Goal: Use online tool/utility: Utilize a website feature to perform a specific function

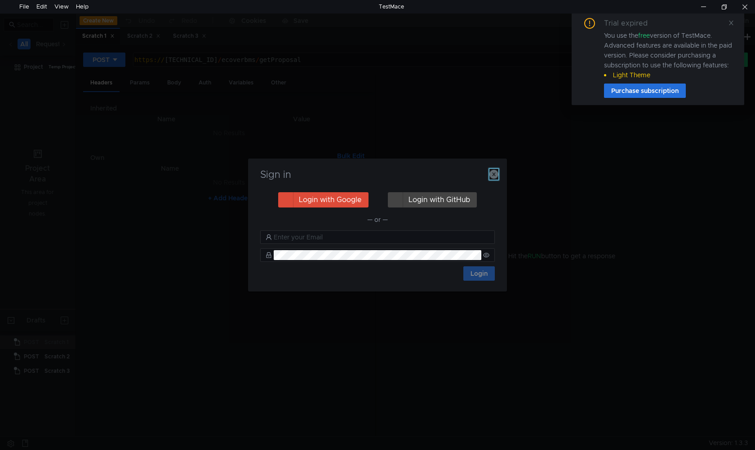
click at [495, 178] on icon "button" at bounding box center [494, 174] width 9 height 9
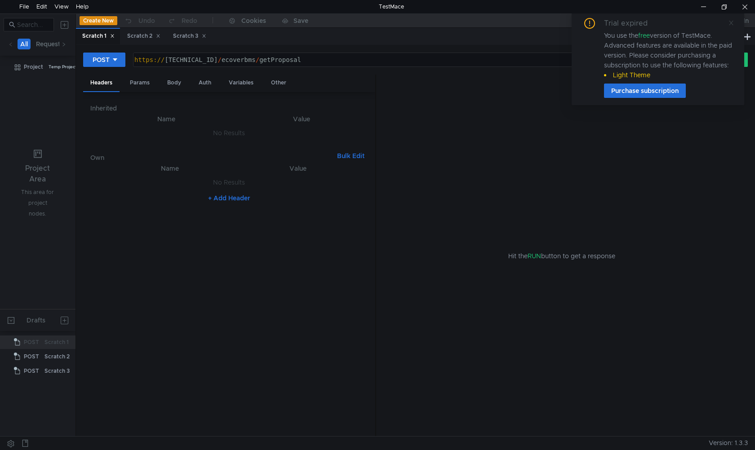
click at [730, 23] on icon at bounding box center [731, 23] width 6 height 6
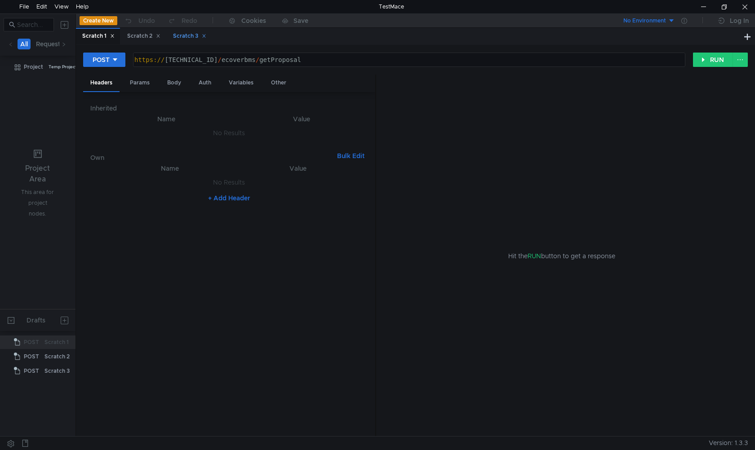
click at [206, 38] on icon at bounding box center [204, 36] width 4 height 4
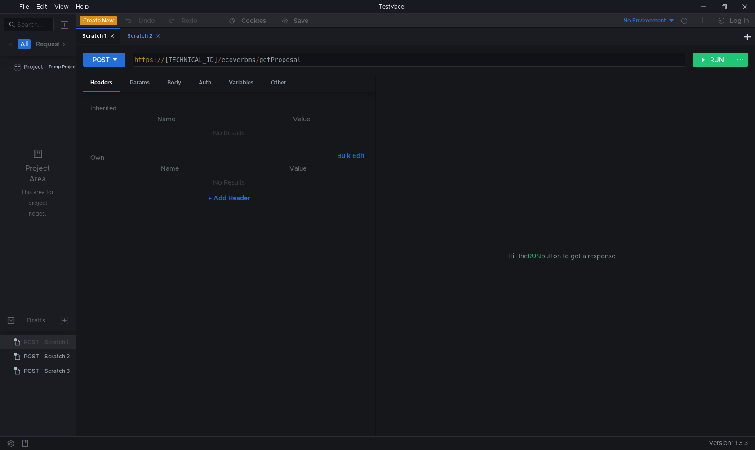
click at [142, 38] on div "Scratch 2" at bounding box center [143, 35] width 33 height 9
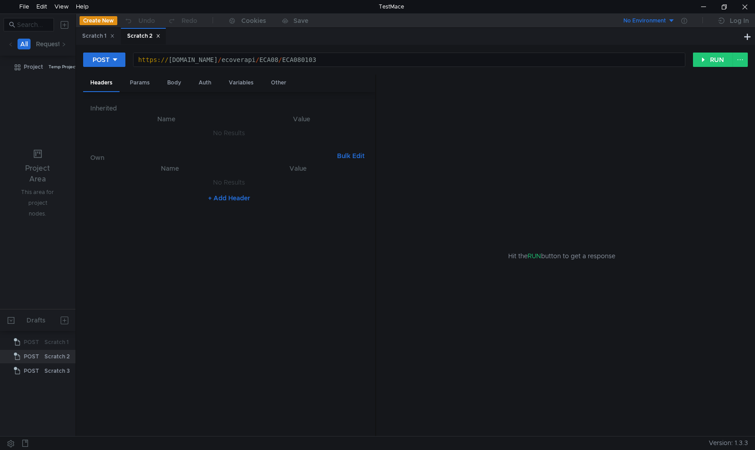
click at [142, 38] on div "Scratch 2" at bounding box center [143, 35] width 33 height 9
click at [192, 38] on div "Scratch 1 Scratch 2" at bounding box center [409, 36] width 666 height 17
click at [745, 40] on button at bounding box center [747, 36] width 11 height 11
click at [311, 55] on div "Enter request url" at bounding box center [407, 59] width 556 height 13
paste textarea "https://wwwt.ecover.com.tw/ecoverapi/ECA04/ECA040113"
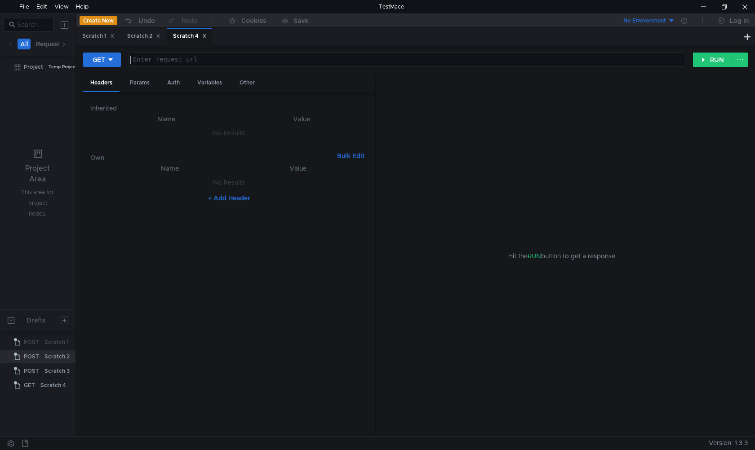
type textarea "https://wwwt.ecover.com.tw/ecoverapi/ECA04/ECA040113"
click at [97, 56] on div "GET" at bounding box center [99, 60] width 13 height 10
click at [103, 94] on li "POST" at bounding box center [102, 93] width 39 height 14
click at [175, 85] on div "Body" at bounding box center [174, 83] width 28 height 17
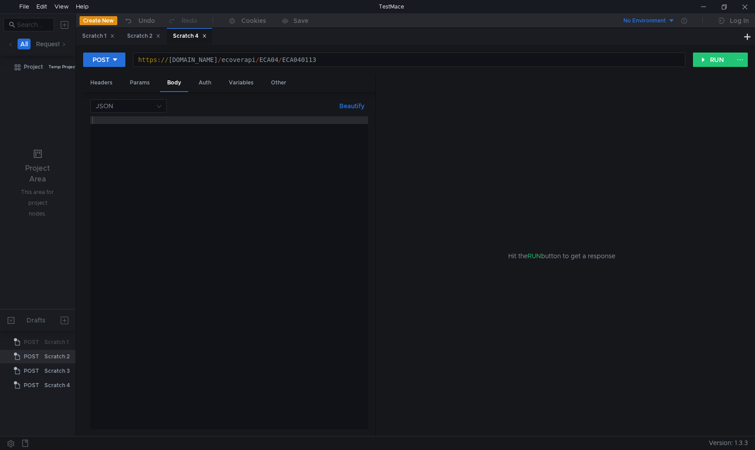
paste textarea "{"motorNumberPrefix":"TES","motorNumberSuffix":"123","isSc":"0"}"
click at [194, 265] on div at bounding box center [229, 280] width 278 height 329
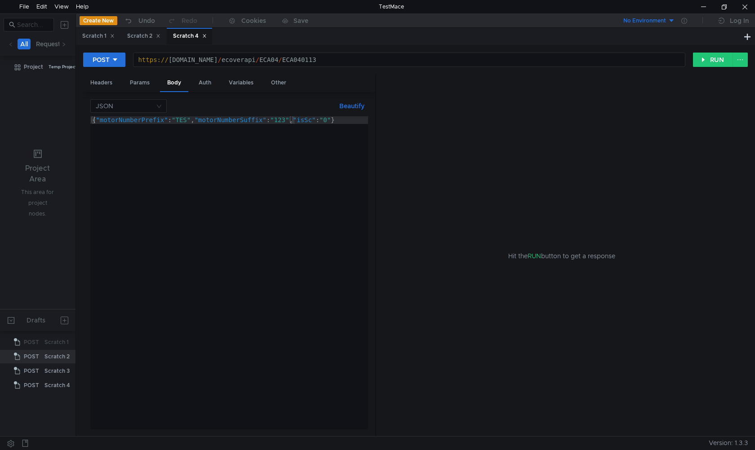
click at [359, 107] on button "Beautify" at bounding box center [352, 106] width 32 height 11
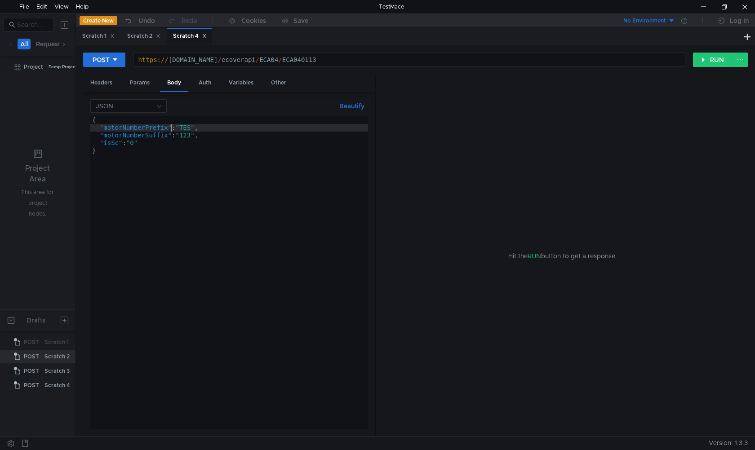
click at [172, 125] on div "{ "motorNumberPrefix" : "TES" , "motorNumberSuffix" : "123" , "isSc" : "0" }" at bounding box center [229, 280] width 278 height 329
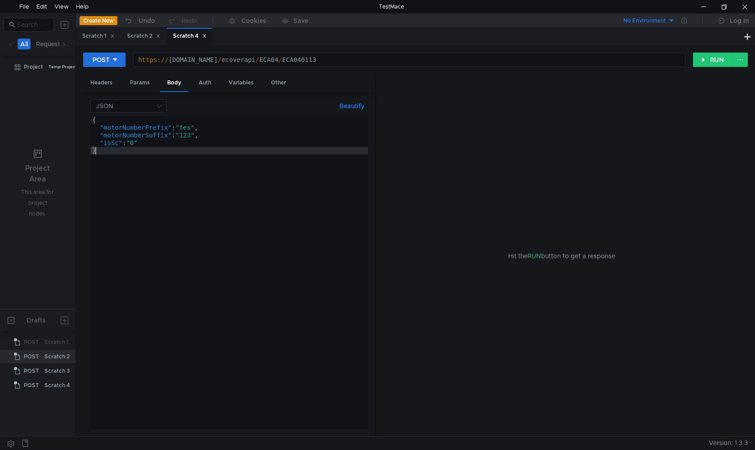
click at [200, 205] on div "{ "motorNumberPrefix" : "tes" , "motorNumberSuffix" : "123" , "isSc" : "0" }" at bounding box center [229, 280] width 278 height 329
type textarea "}"
click at [701, 67] on button "RUN" at bounding box center [713, 60] width 40 height 14
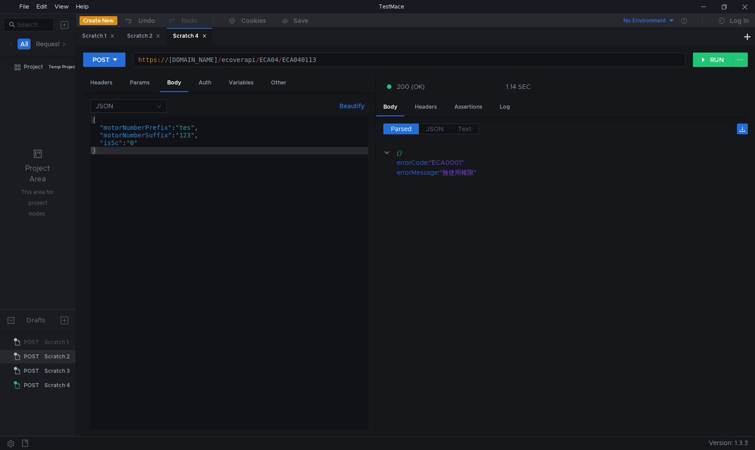
scroll to position [0, 0]
click at [336, 57] on div "https:// wwwt.ecover.com.tw / ecoverapi / ECA04 / ECA040113" at bounding box center [409, 67] width 552 height 23
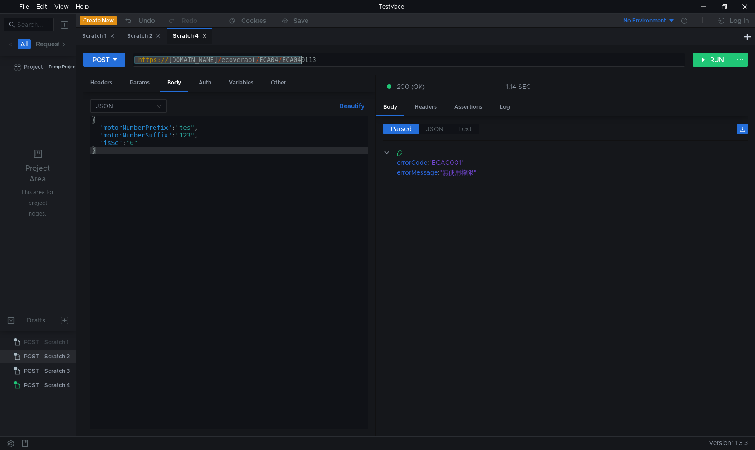
paste textarea "12/ECA120107"
type textarea "https://wwwt.ecover.com.tw/ecoverapi/ECA12/ECA120107"
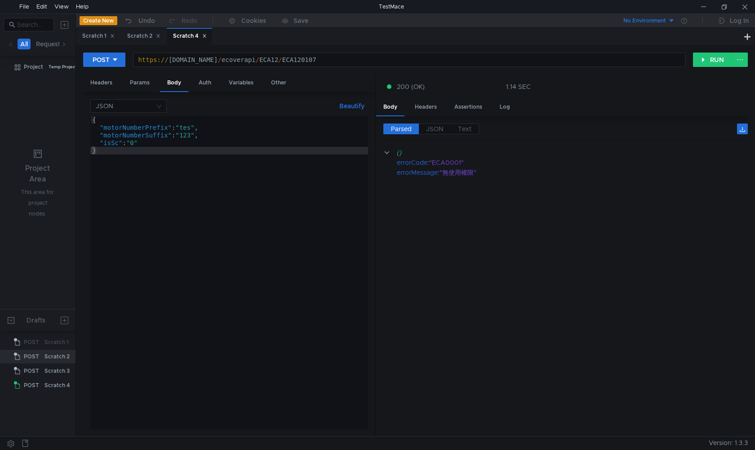
click at [314, 315] on div "{ "motorNumberPrefix" : "tes" , "motorNumberSuffix" : "123" , "isSc" : "0" }" at bounding box center [229, 280] width 278 height 329
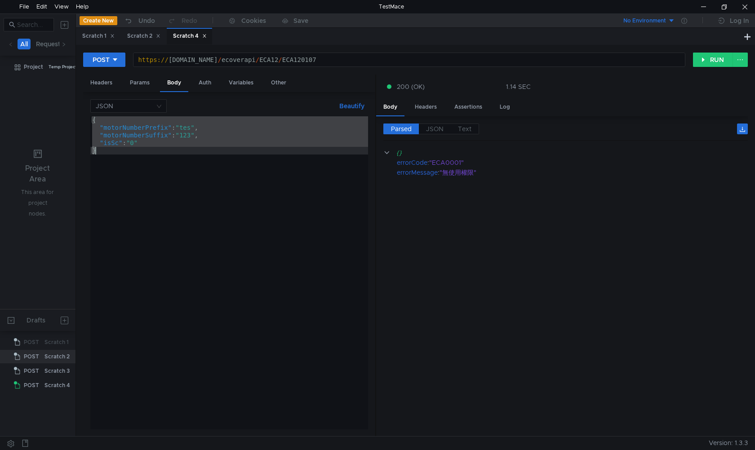
paste textarea "{"motorType":"35","intervalYear":"1","miMotorNumber":"AA12313""
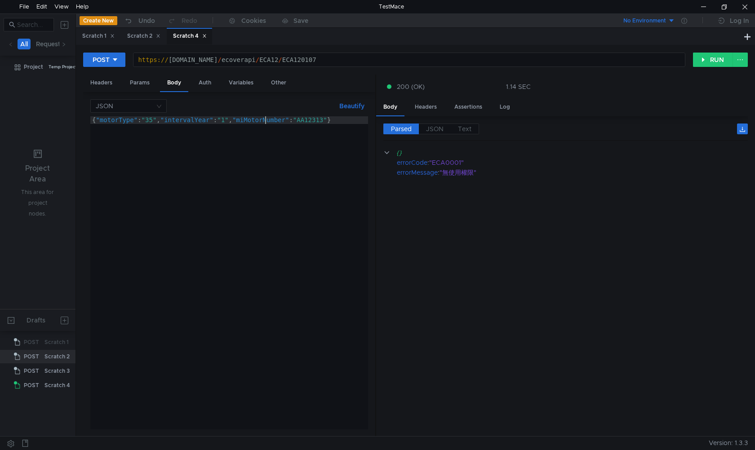
click at [265, 120] on div "{ "motorType" : "35" , "intervalYear" : "1" , "miMotorNumber" : "AA12313" }" at bounding box center [229, 280] width 278 height 329
type textarea "{"motorType":"35","intervalYear":"1","miMotorNumber":"aa12313"}"
click at [717, 55] on button "RUN" at bounding box center [713, 60] width 40 height 14
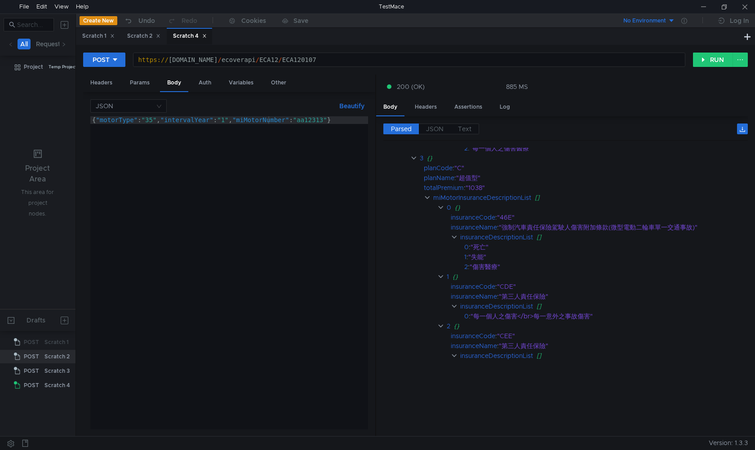
scroll to position [624, 0]
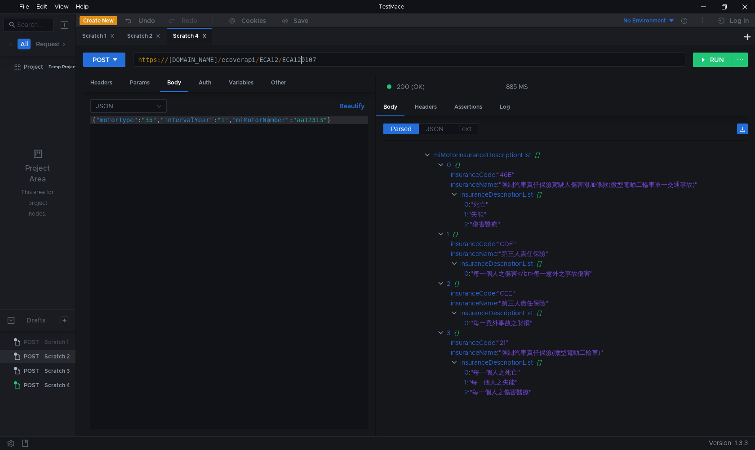
click at [321, 62] on div "https:// wwwt.ecover.com.tw / ecoverapi / ECA12 / ECA120107" at bounding box center [409, 67] width 552 height 23
type textarea "https://wwwt.ecover.com.tw/ecoverapi/ECA12/ECA120102"
click at [239, 267] on div "{ "motorType" : "35" , "intervalYear" : "1" , "miMotorNumber" : "aa12313" }" at bounding box center [229, 280] width 278 height 329
paste textarea "actionType":"TRY","planCode":"Z","motorType":"35","intervalYear":"1","miMotorNu…"
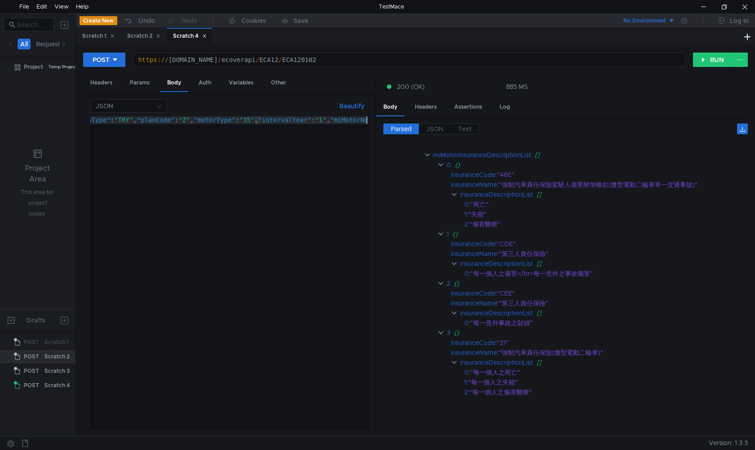
scroll to position [0, 31]
click at [343, 117] on div "{ "actionType" : "TRY" , "planCode" : "Z" , "motorType" : "35" , "intervalYear"…" at bounding box center [213, 280] width 309 height 329
click at [716, 62] on button "RUN" at bounding box center [713, 60] width 40 height 14
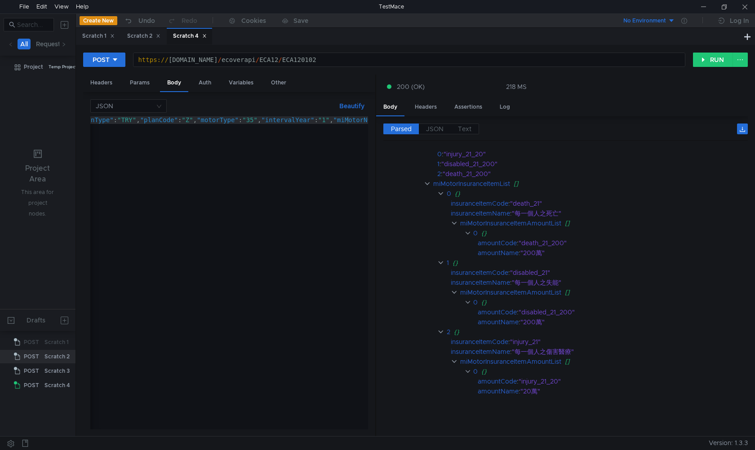
scroll to position [0, 31]
click at [196, 272] on div "{ "actionType" : "TRY" , "planCode" : "Z" , "motorType" : "35" , "intervalYear"…" at bounding box center [213, 278] width 309 height 325
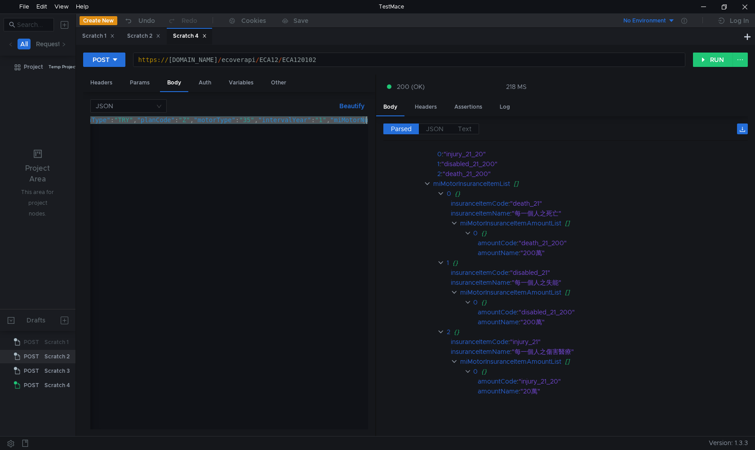
paste textarea "miMotorNumber":"AA"
click at [152, 121] on div "{ "miMotorNumber" : "AA12313" }" at bounding box center [229, 278] width 278 height 325
type textarea "{"miMotorNumber":"aa12313"}"
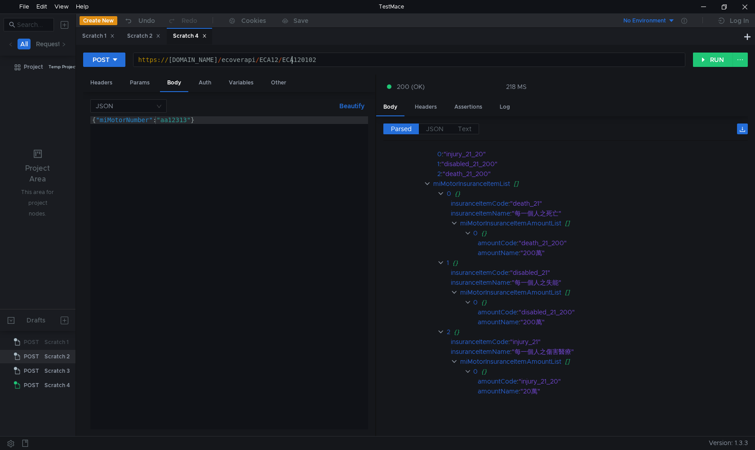
click at [292, 63] on div "https:// wwwt.ecover.com.tw / ecoverapi / ECA12 / ECA120102" at bounding box center [409, 67] width 552 height 23
click at [335, 58] on div "https:// wwwt.ecover.com.tw / ecoverapi / ECA12 / ECA120102" at bounding box center [409, 67] width 552 height 23
type textarea "https://wwwt.ecover.com.tw/ecoverapi/ECA12/ECA120113"
click at [710, 59] on button "RUN" at bounding box center [713, 60] width 40 height 14
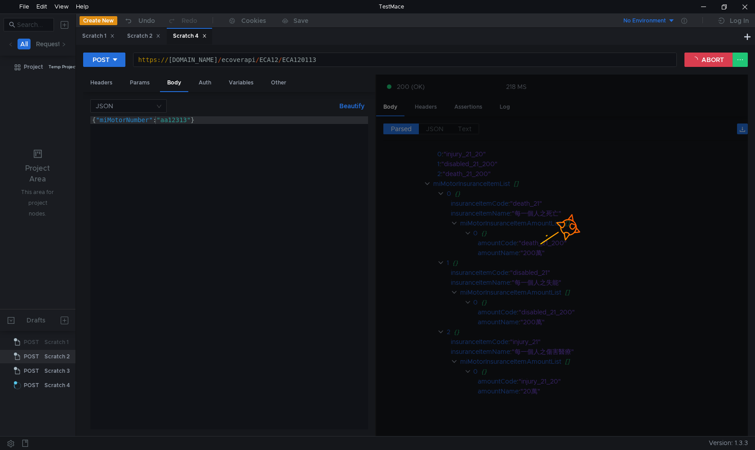
scroll to position [0, 0]
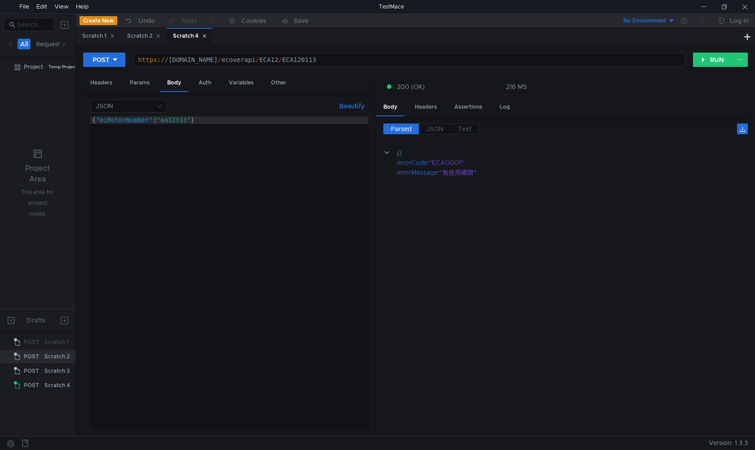
click at [243, 290] on div "{ "miMotorNumber" : "aa12313" }" at bounding box center [229, 280] width 278 height 329
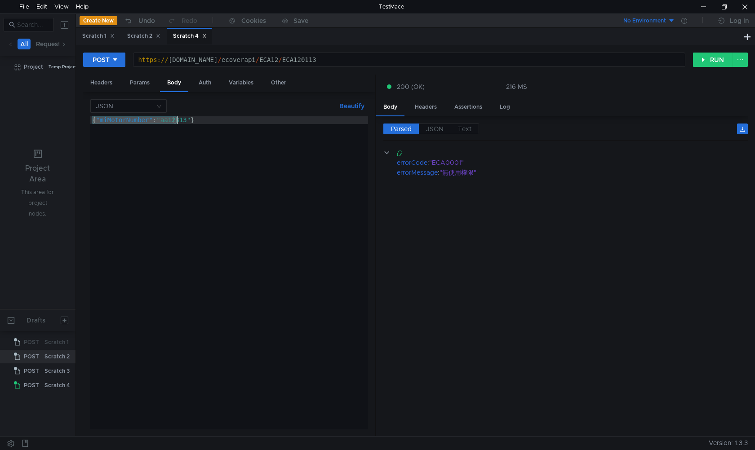
paste textarea "isFB":"","miMotorNumber":"AA12313","projectCode":"ECOVER","insureType":""
type textarea "{"isFB":"","miMotorNumber":"AA12313","projectCode":"ECOVER","insureType":""}"
click at [327, 63] on div "https:// wwwt.ecover.com.tw / ecoverapi / ECA12 / ECA120113" at bounding box center [409, 67] width 552 height 23
type textarea "https://wwwt.ecover.com.tw/ecoverapi/ECA12/ECA120302"
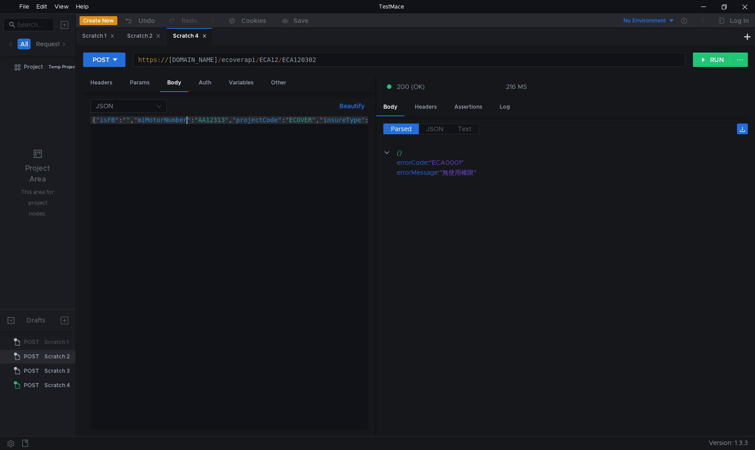
click at [186, 119] on div "{ "isFB" : "" , "miMotorNumber" : "AA12313" , "projectCode" : "ECOVER" , "insur…" at bounding box center [229, 280] width 278 height 329
click at [711, 61] on button "RUN" at bounding box center [713, 60] width 40 height 14
click at [96, 121] on div "{ "isFB" : "" , "miMotorNumber" : "aa12313" , "projectCode" : "ECOVER" , "insur…" at bounding box center [229, 280] width 278 height 329
click at [328, 122] on div "{ "isFB" : "" , "miMotorNumber" : "aa12313" , "projectCode" : "ECOVER" , "insur…" at bounding box center [229, 280] width 278 height 329
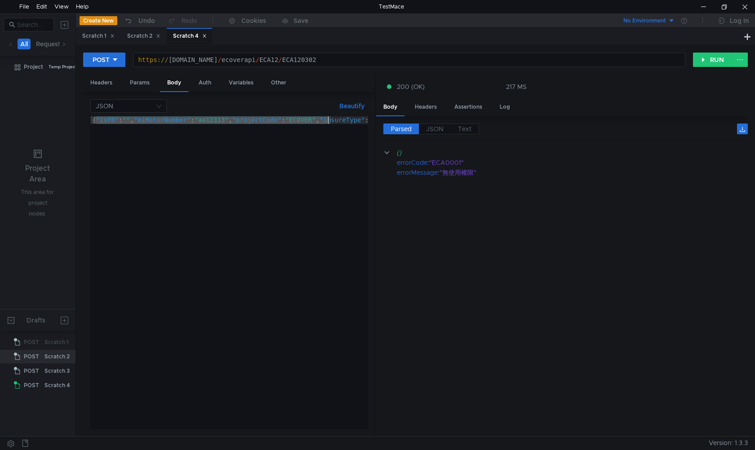
paste textarea ""AA12313"
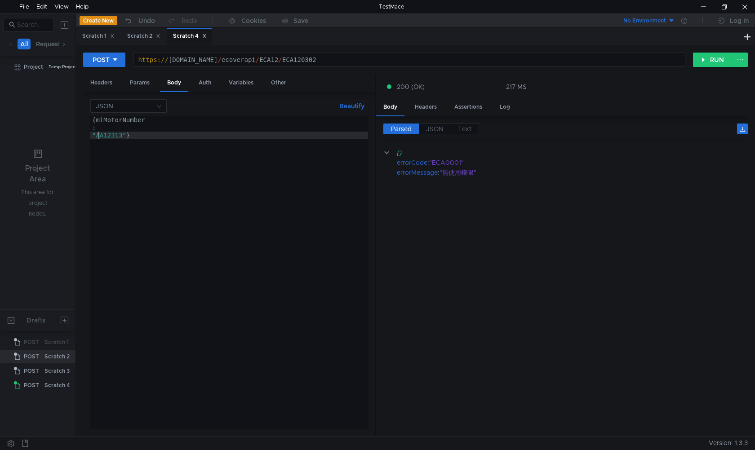
click at [100, 135] on div "{ miMotorNumber : "AA12313" }" at bounding box center [229, 280] width 278 height 329
type textarea "ㄇ"
click at [314, 290] on div "{ miMotorNumber : "aa12313" }" at bounding box center [229, 280] width 278 height 329
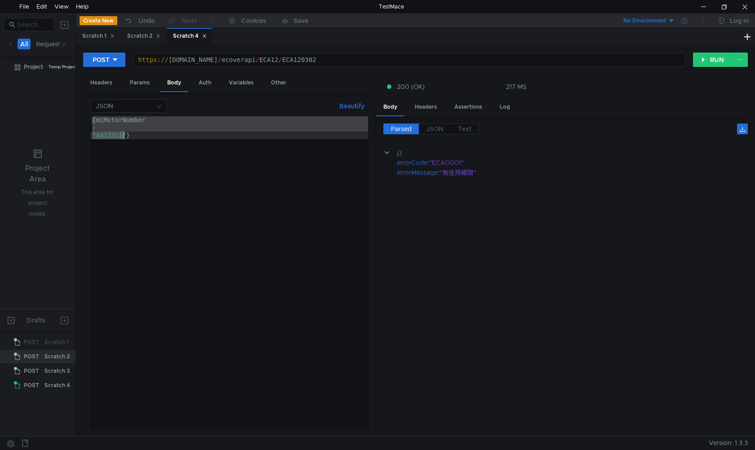
paste textarea "{"miMotorNumber":"AA"
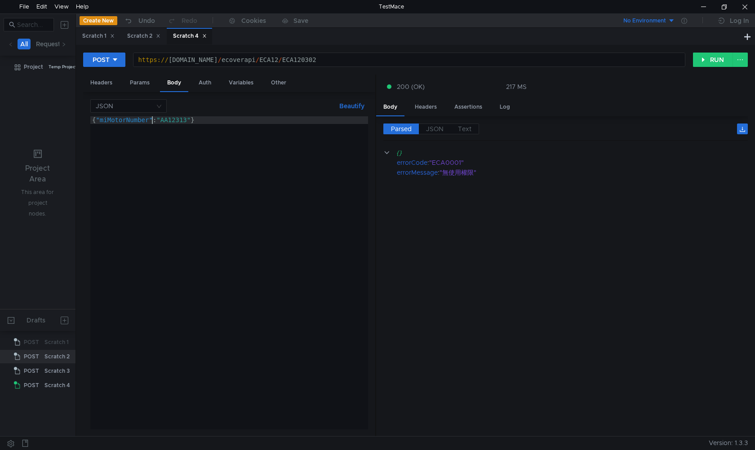
click at [152, 121] on div "{ "miMotorNumber" : "AA12313" }" at bounding box center [229, 280] width 278 height 329
type textarea "{"miMotorNumber":"aa12313"}"
click at [310, 57] on div "https:// wwwt.ecover.com.tw / ecoverapi / ECA12 / ECA120302" at bounding box center [409, 67] width 552 height 23
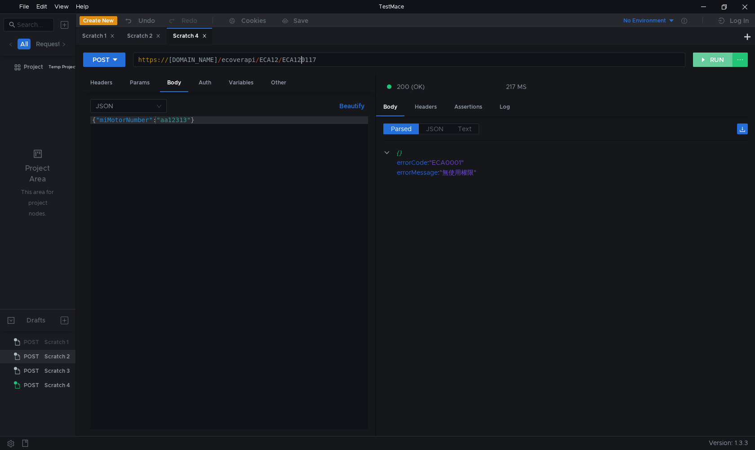
type textarea "[URL][DOMAIN_NAME]"
click at [710, 62] on button "RUN" at bounding box center [713, 60] width 40 height 14
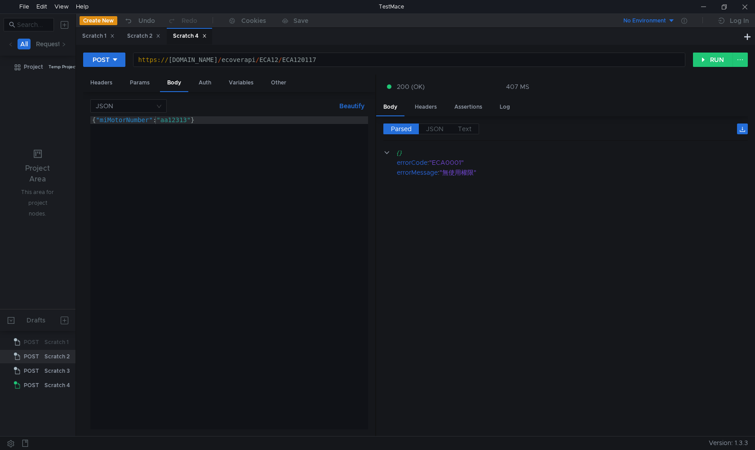
scroll to position [0, 4]
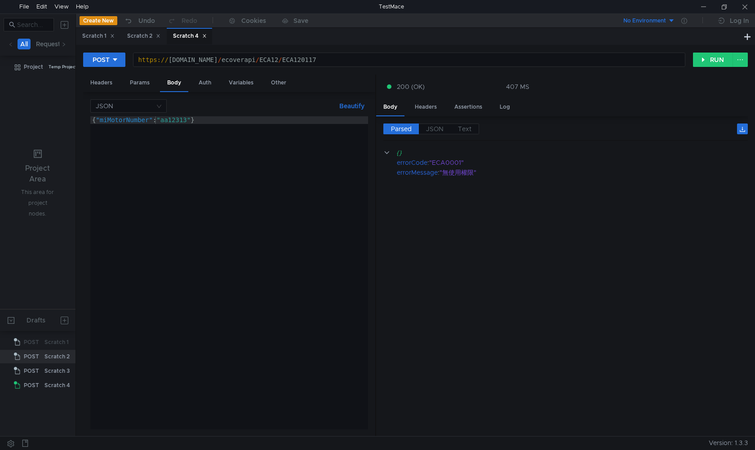
scroll to position [0, 4]
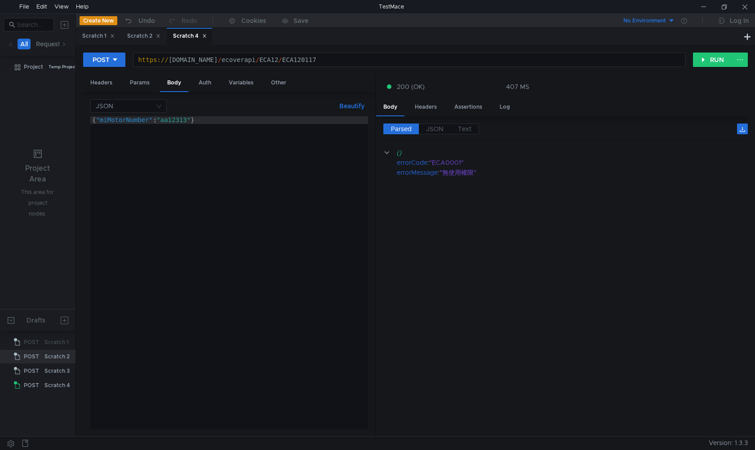
scroll to position [0, 4]
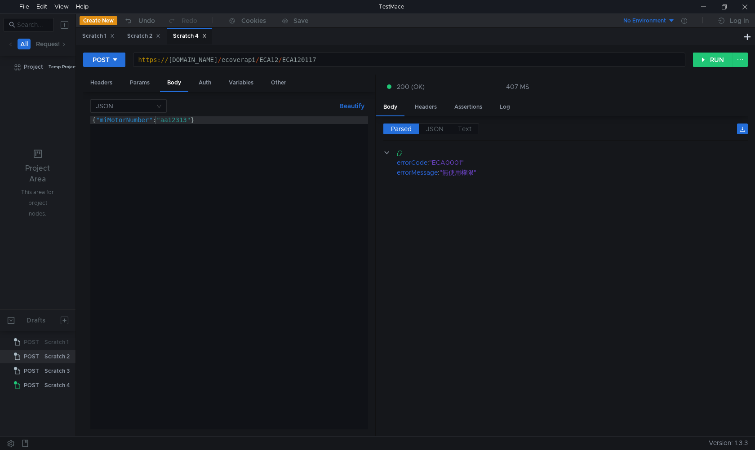
scroll to position [0, 4]
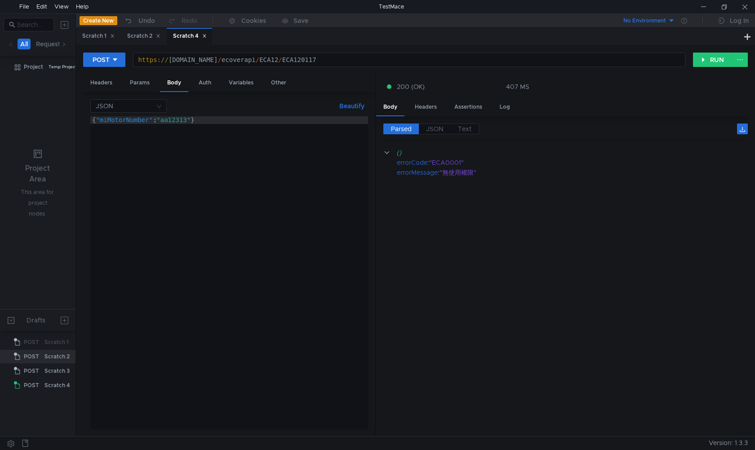
scroll to position [0, 4]
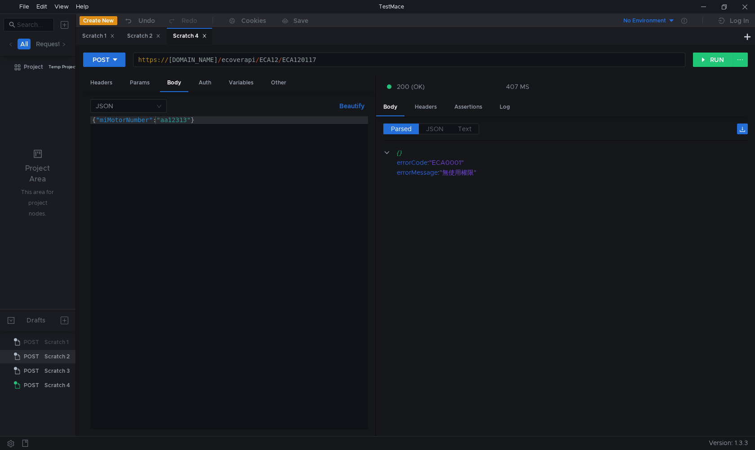
scroll to position [0, 4]
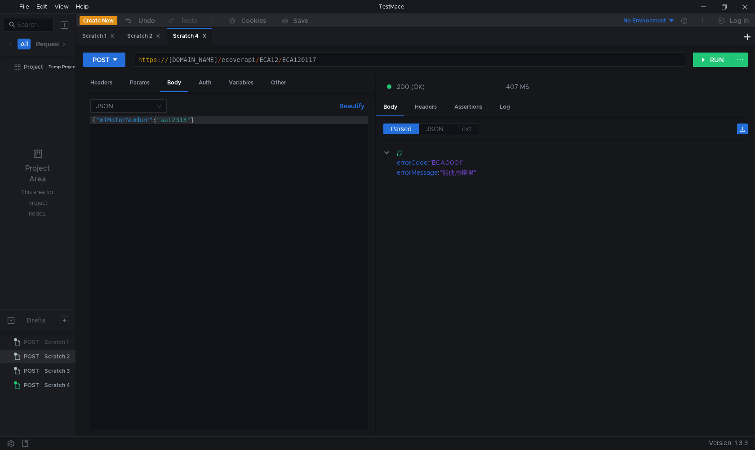
scroll to position [0, 4]
click at [278, 261] on div "{ "miMotorNumber" : "aa12313" }" at bounding box center [229, 280] width 278 height 329
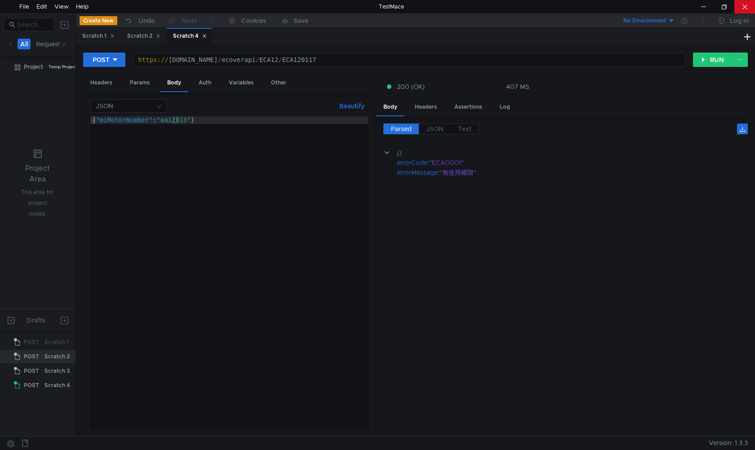
click at [748, 9] on div at bounding box center [745, 6] width 21 height 13
